Goal: Task Accomplishment & Management: Complete application form

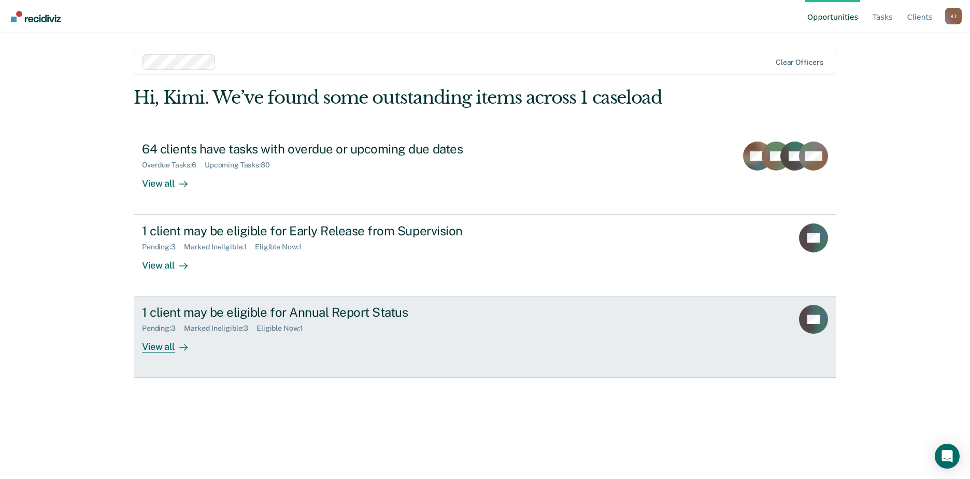
click at [161, 347] on div "View all" at bounding box center [171, 343] width 58 height 20
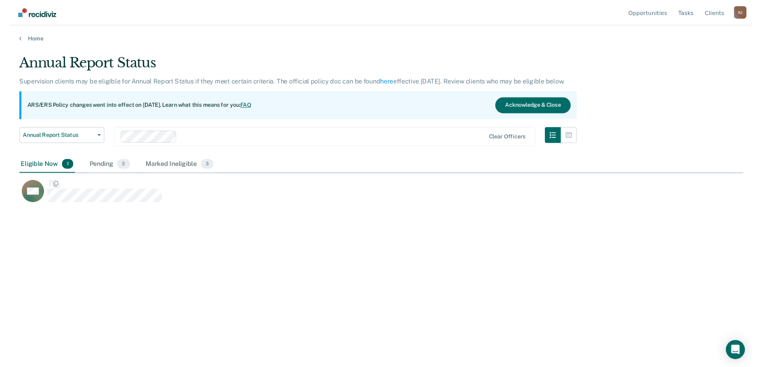
scroll to position [322, 937]
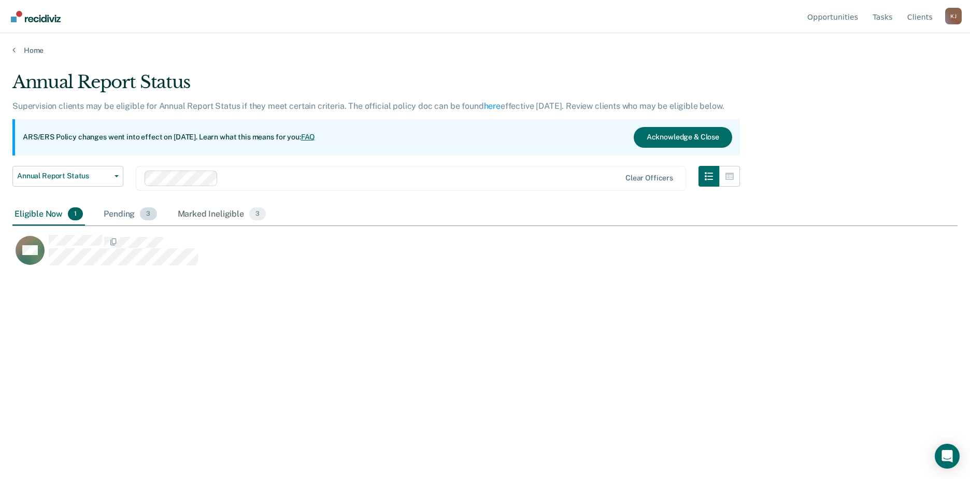
click at [127, 215] on div "Pending 3" at bounding box center [130, 214] width 57 height 23
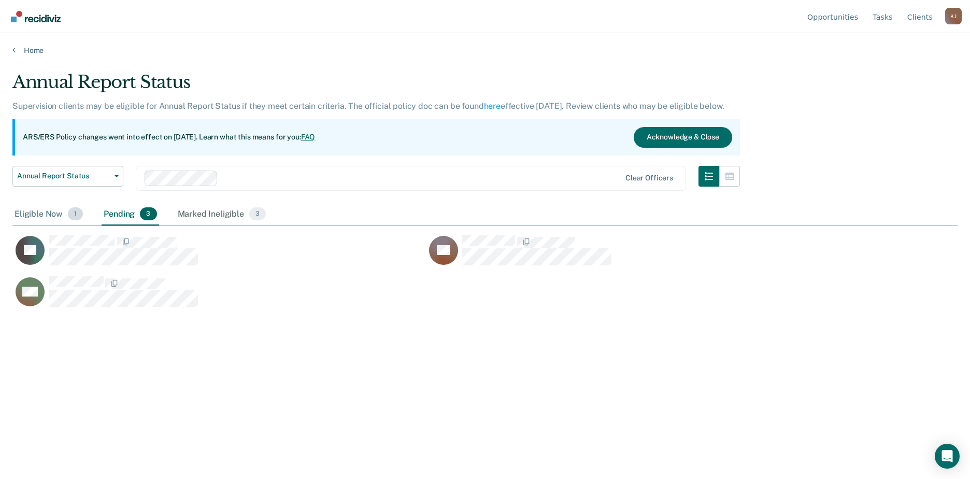
click at [35, 213] on div "Eligible Now 1" at bounding box center [48, 214] width 73 height 23
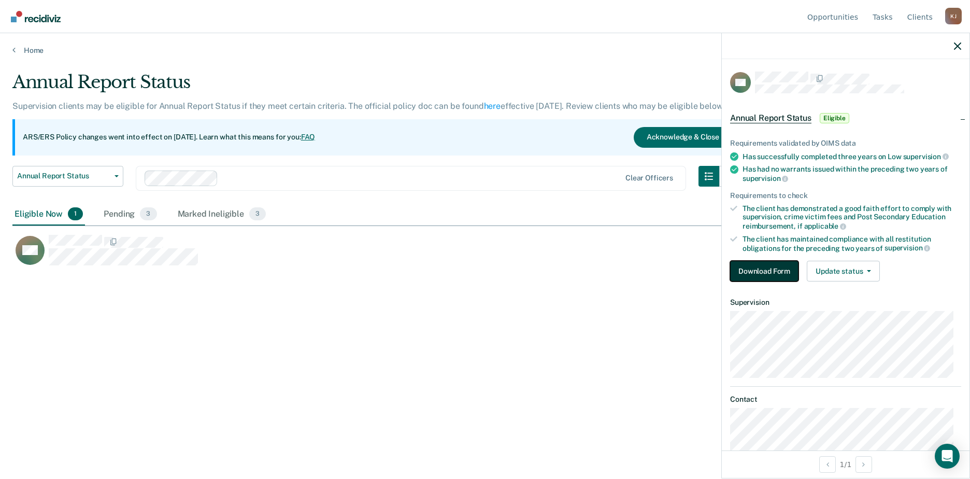
click at [758, 272] on button "Download Form" at bounding box center [764, 271] width 68 height 21
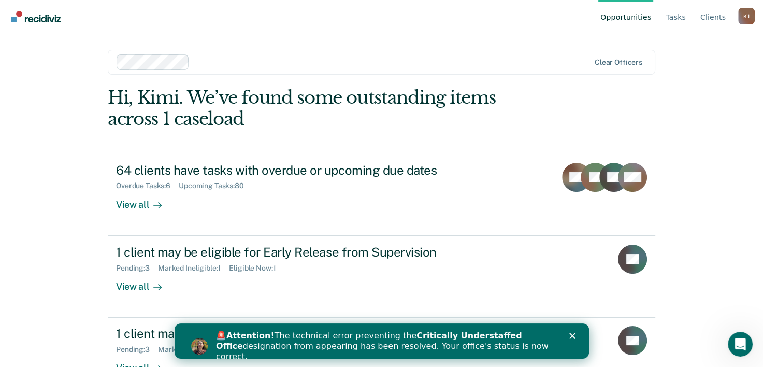
click at [572, 338] on icon "Close" at bounding box center [572, 336] width 6 height 6
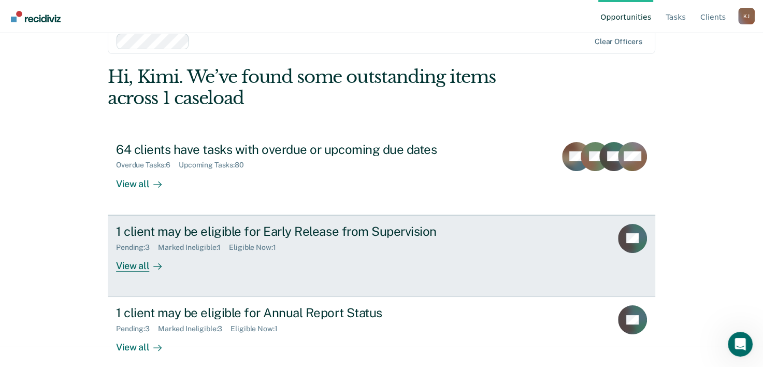
scroll to position [32, 0]
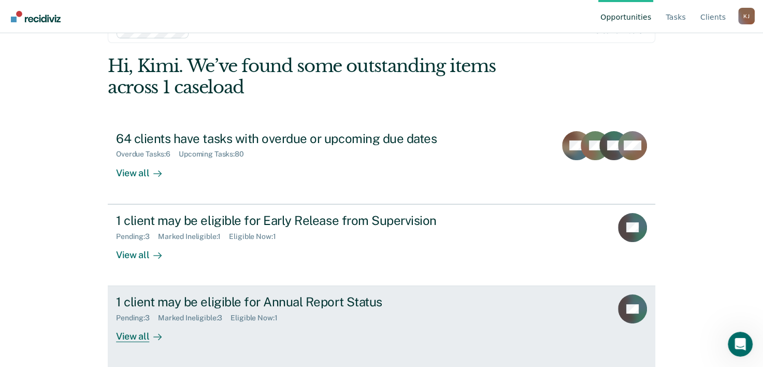
click at [204, 302] on div "1 client may be eligible for Annual Report Status" at bounding box center [298, 301] width 364 height 15
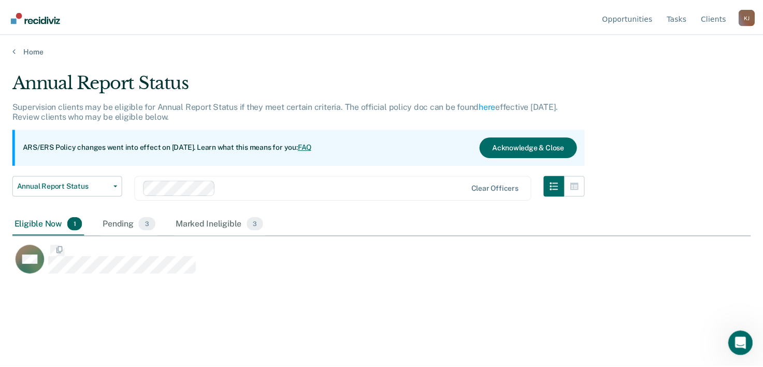
scroll to position [209, 738]
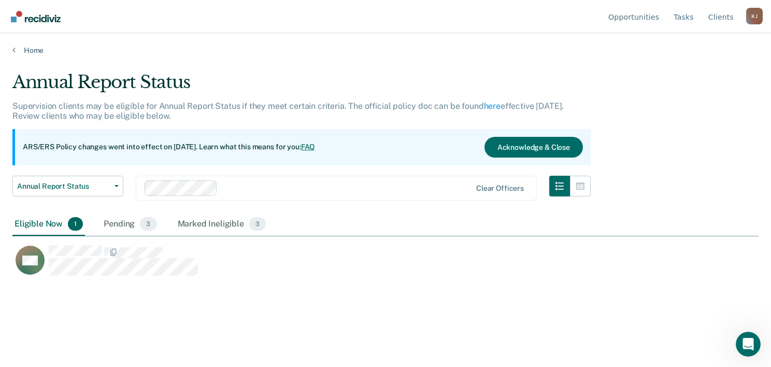
click at [31, 224] on div "Eligible Now 1" at bounding box center [48, 224] width 73 height 23
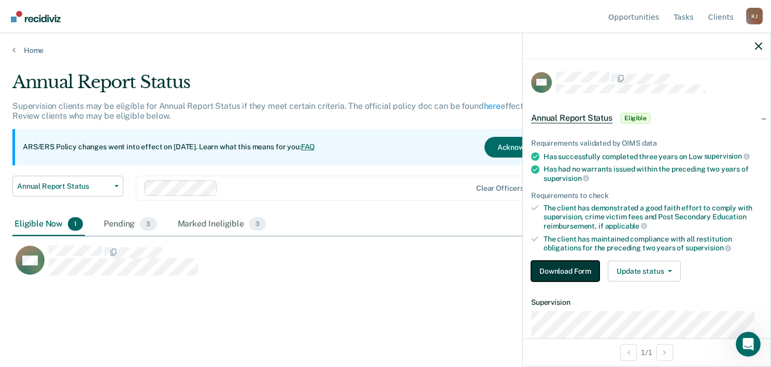
click at [555, 268] on button "Download Form" at bounding box center [565, 271] width 68 height 21
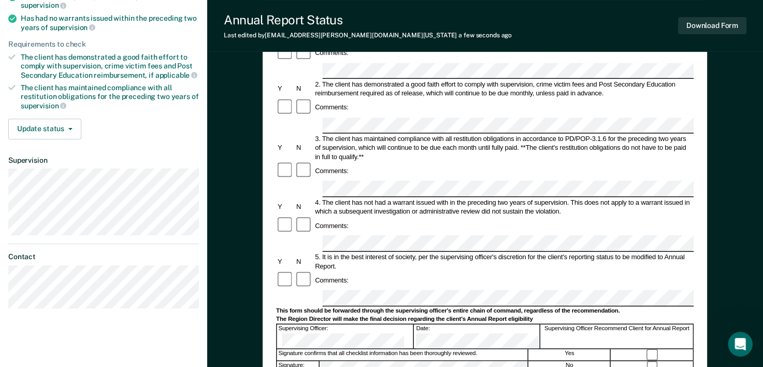
scroll to position [207, 0]
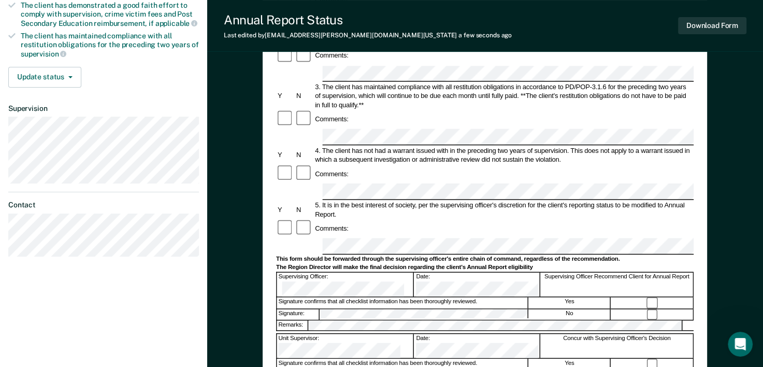
drag, startPoint x: 485, startPoint y: 161, endPoint x: 479, endPoint y: 137, distance: 24.8
click at [479, 201] on div "5. It is in the best interest of society, per the supervising officer's discret…" at bounding box center [504, 210] width 380 height 18
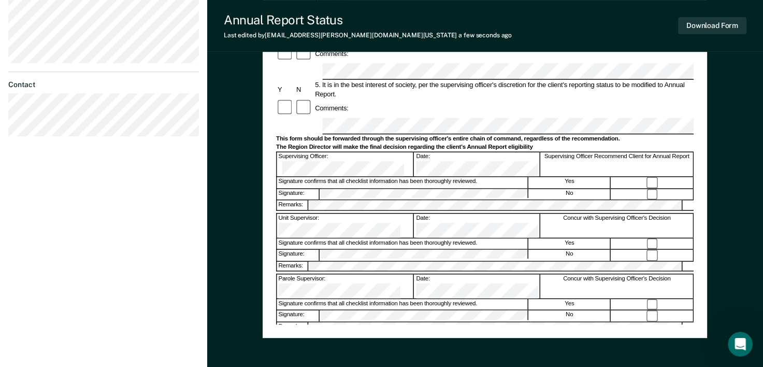
scroll to position [172, 0]
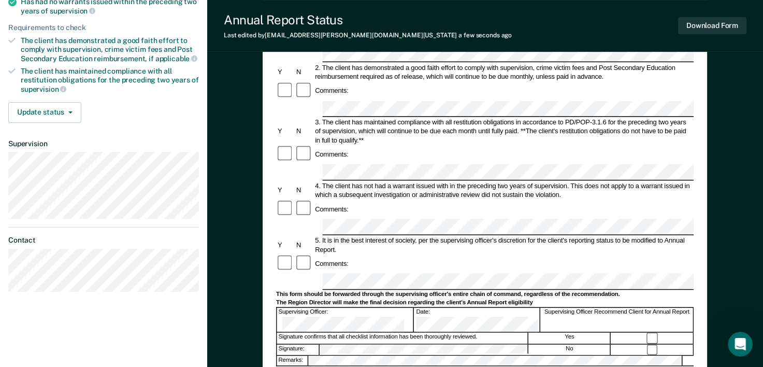
click at [562, 236] on div "5. It is in the best interest of society, per the supervising officer's discret…" at bounding box center [504, 245] width 380 height 18
click at [506, 236] on div "5. It is in the best interest of society, per the supervising officer's discret…" at bounding box center [504, 245] width 380 height 18
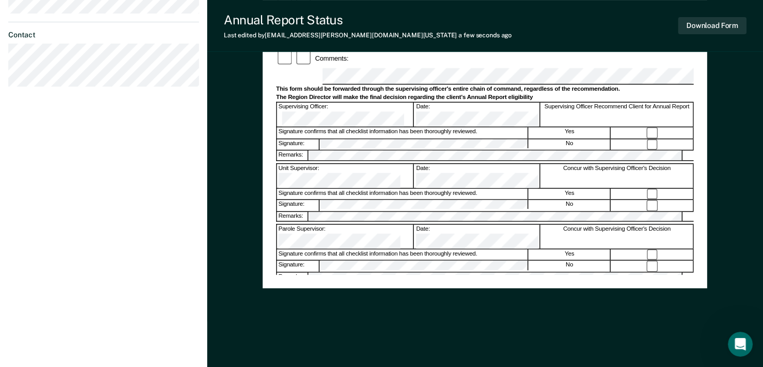
scroll to position [379, 0]
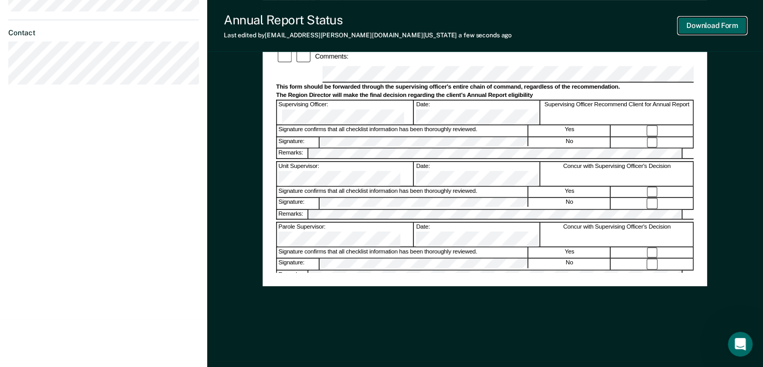
click at [705, 24] on button "Download Form" at bounding box center [712, 25] width 68 height 17
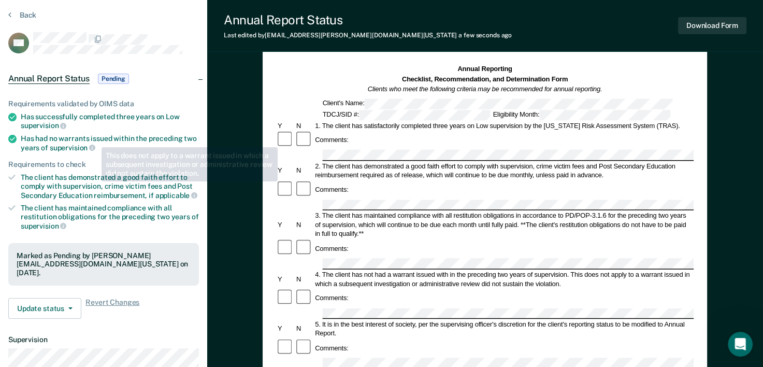
scroll to position [0, 0]
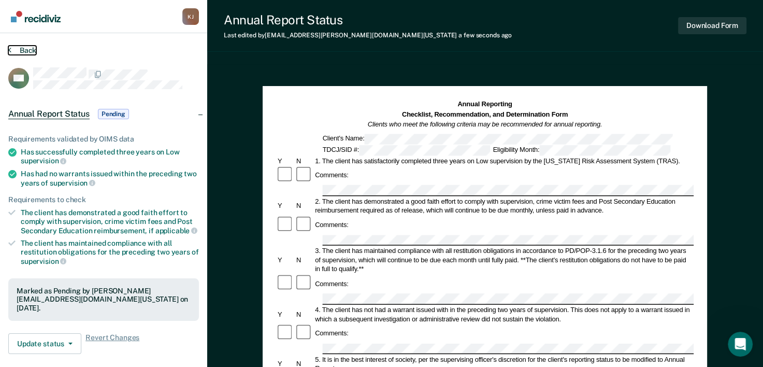
click at [24, 49] on button "Back" at bounding box center [22, 50] width 28 height 9
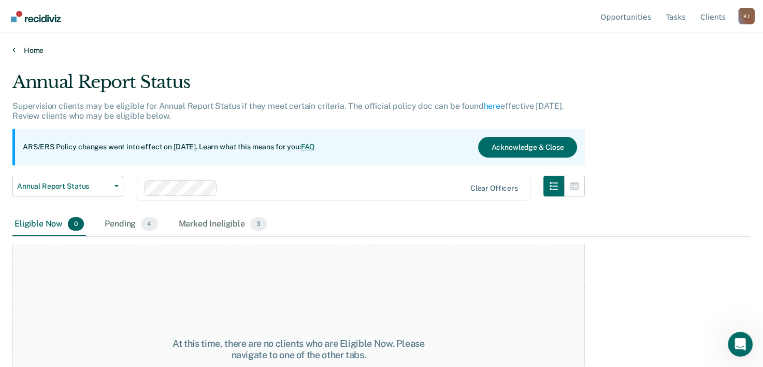
click at [21, 50] on link "Home" at bounding box center [381, 50] width 738 height 9
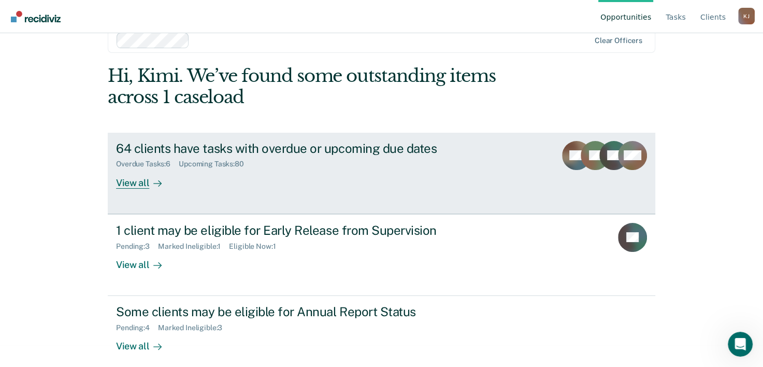
scroll to position [32, 0]
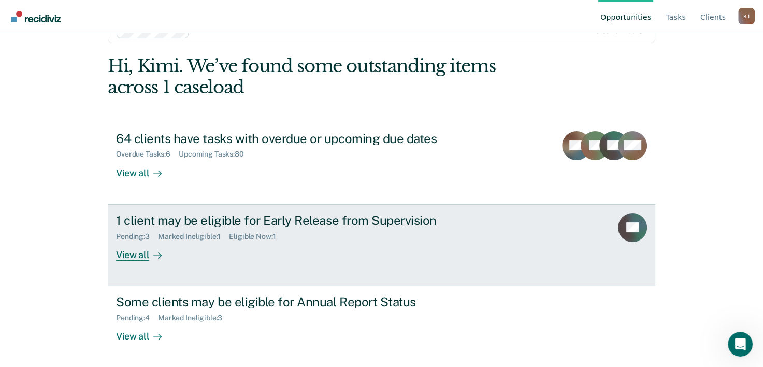
click at [122, 254] on div "View all" at bounding box center [145, 250] width 58 height 20
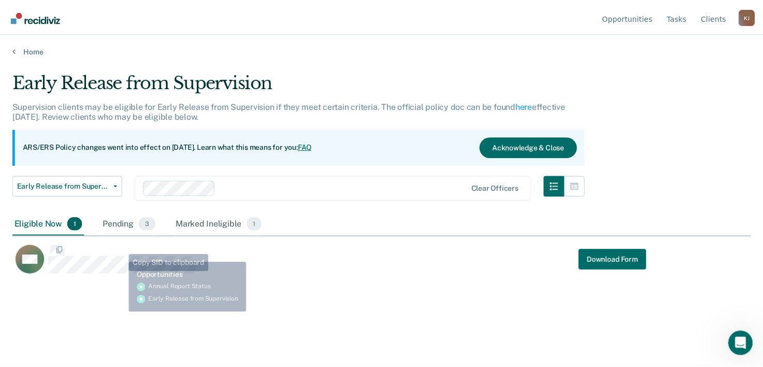
scroll to position [209, 738]
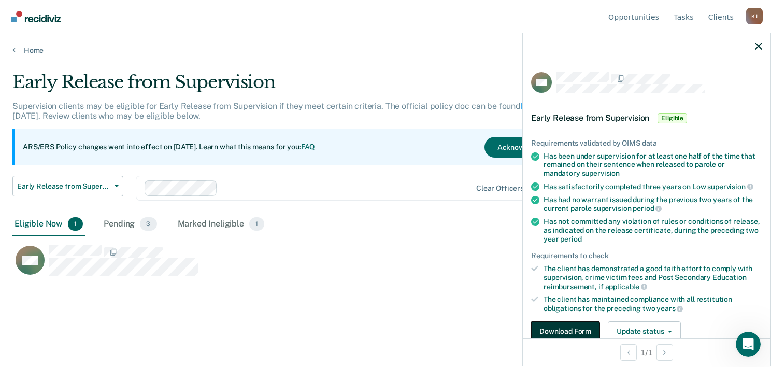
click at [558, 328] on button "Download Form" at bounding box center [565, 331] width 68 height 21
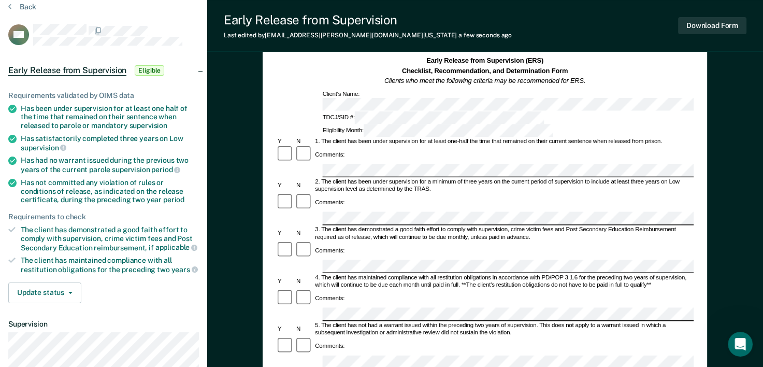
scroll to position [104, 0]
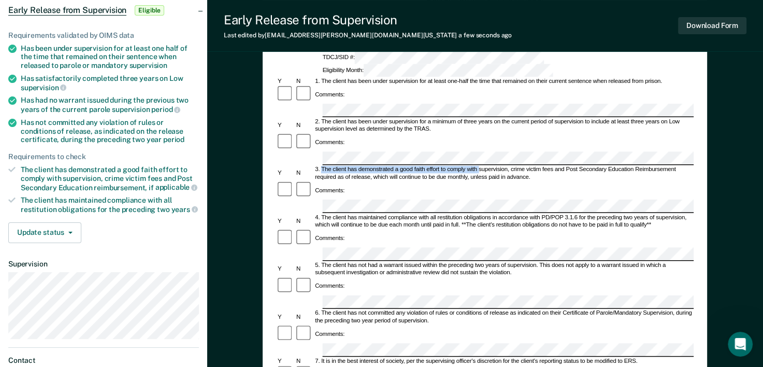
drag, startPoint x: 321, startPoint y: 120, endPoint x: 478, endPoint y: 122, distance: 157.0
click at [478, 166] on div "3. The client has demonstrated a good faith effort to comply with supervision, …" at bounding box center [504, 173] width 380 height 15
drag, startPoint x: 478, startPoint y: 122, endPoint x: 462, endPoint y: 122, distance: 16.1
copy div "The client has demonstrated a good faith effort to comply with"
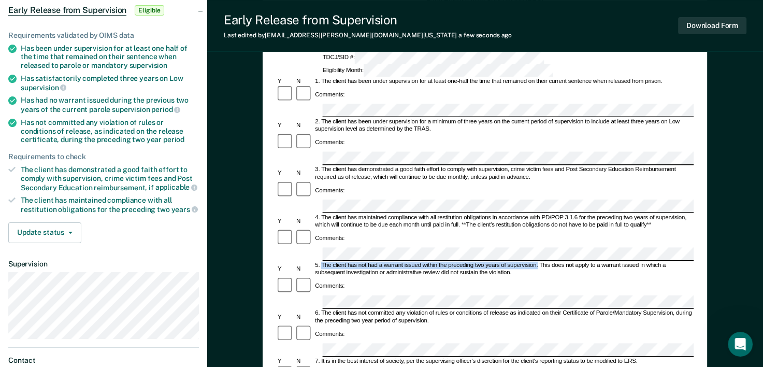
drag, startPoint x: 322, startPoint y: 198, endPoint x: 537, endPoint y: 199, distance: 215.0
click at [537, 262] on div "5. The client has not had a warrant issued within the preceding two years of su…" at bounding box center [504, 269] width 380 height 15
drag, startPoint x: 537, startPoint y: 199, endPoint x: 524, endPoint y: 197, distance: 13.1
copy div "The client has not had a warrant issued within the preceding two years of super…"
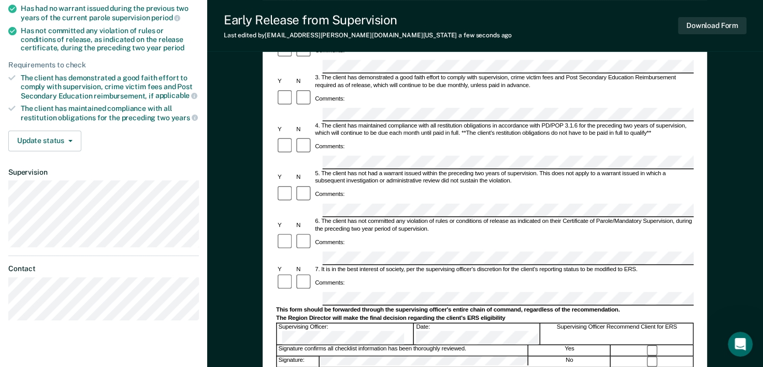
scroll to position [207, 0]
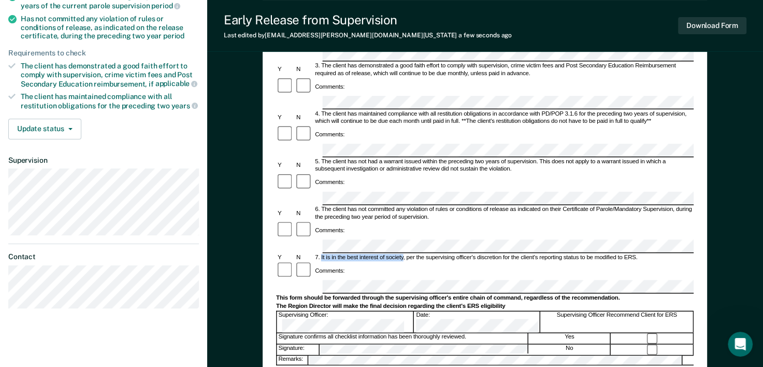
drag, startPoint x: 321, startPoint y: 174, endPoint x: 404, endPoint y: 175, distance: 82.9
click at [404, 254] on div "7. It is in the best interest of society, per the supervising officer's discret…" at bounding box center [504, 257] width 380 height 7
drag, startPoint x: 404, startPoint y: 175, endPoint x: 371, endPoint y: 175, distance: 32.6
copy div "It is in the best interest of society"
drag, startPoint x: 503, startPoint y: 173, endPoint x: 638, endPoint y: 171, distance: 135.8
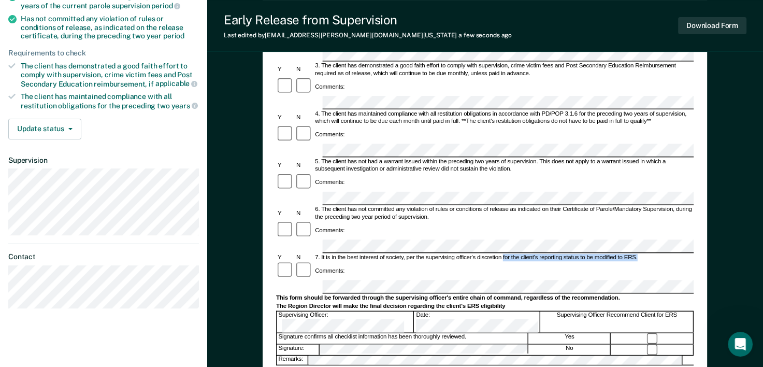
click at [638, 254] on div "7. It is in the best interest of society, per the supervising officer's discret…" at bounding box center [504, 257] width 380 height 7
drag, startPoint x: 638, startPoint y: 171, endPoint x: 630, endPoint y: 172, distance: 8.9
copy div "for the client's reporting status to be modified to ERS."
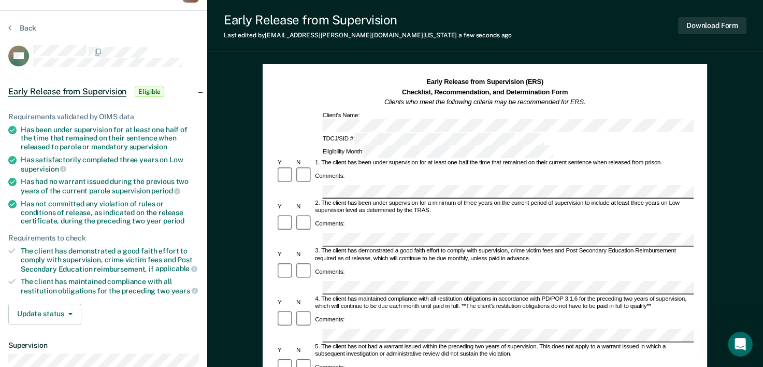
scroll to position [0, 0]
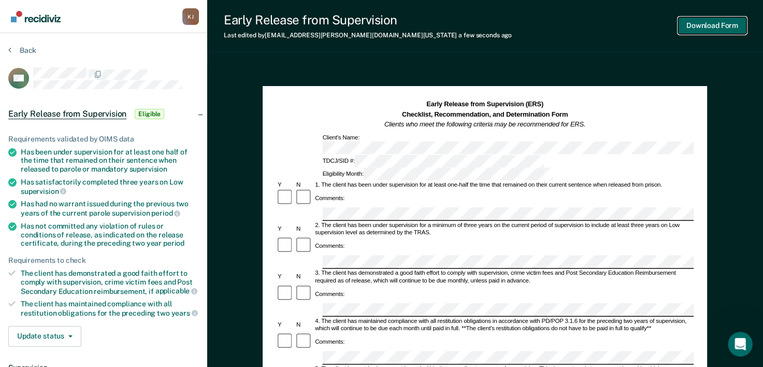
click at [703, 26] on button "Download Form" at bounding box center [712, 25] width 68 height 17
